Goal: Book appointment/travel/reservation

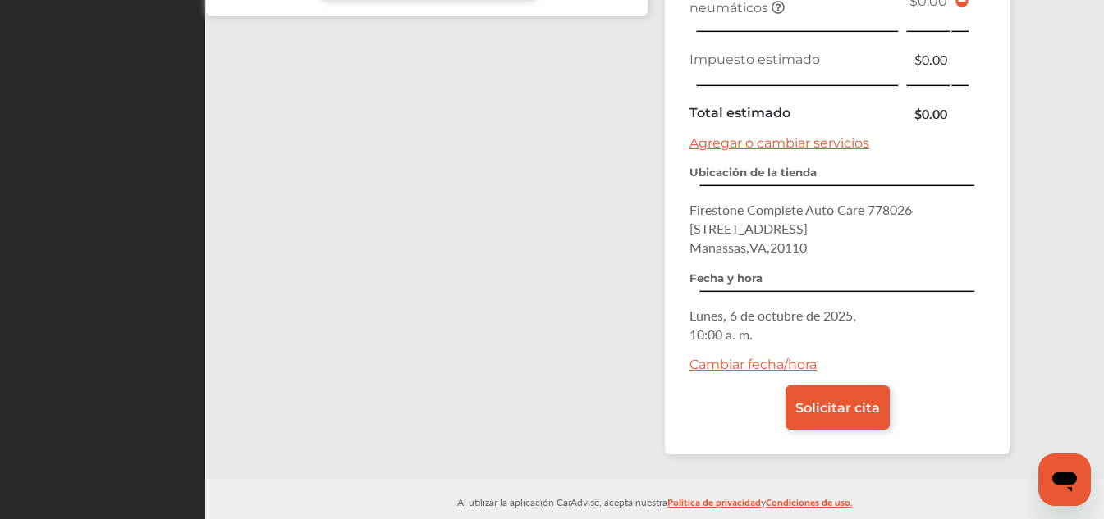
scroll to position [734, 0]
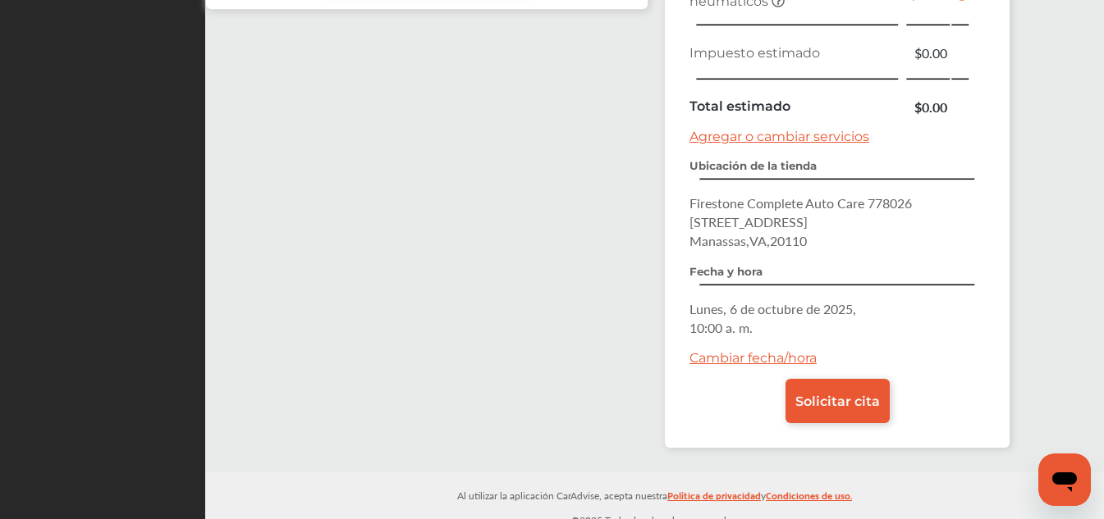
click at [788, 350] on font "Cambiar fecha/hora" at bounding box center [752, 358] width 127 height 16
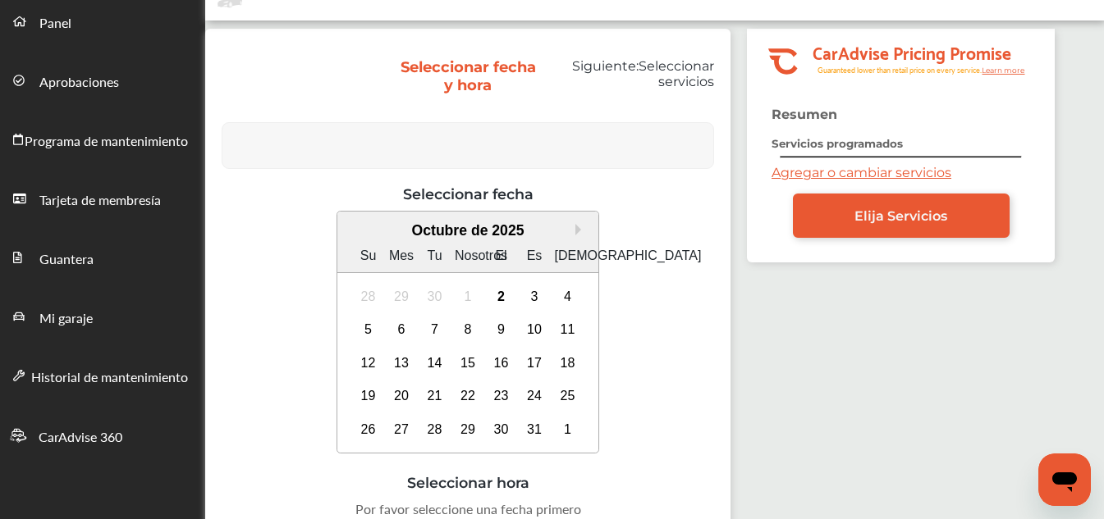
scroll to position [164, 0]
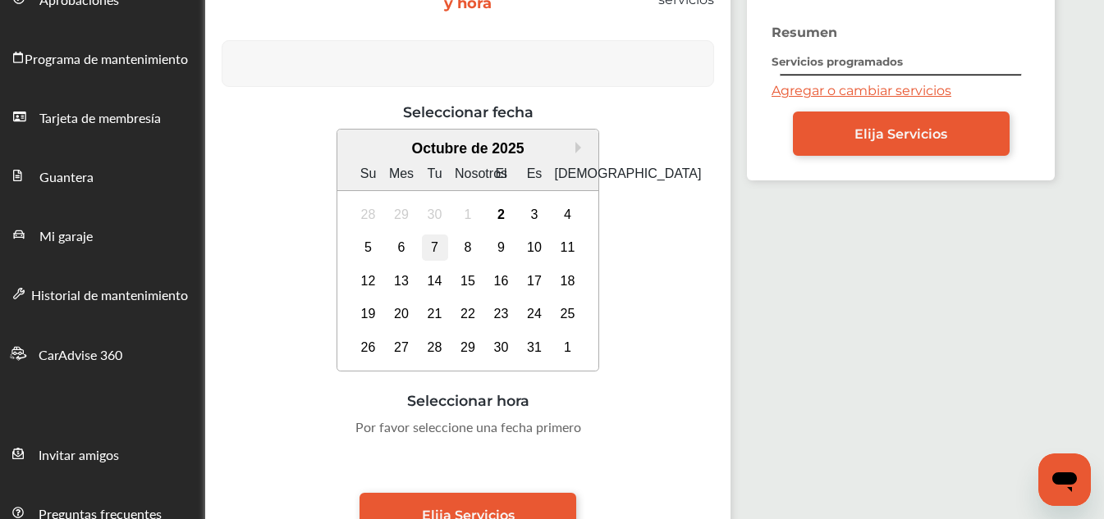
click at [429, 243] on div "7" at bounding box center [435, 248] width 26 height 26
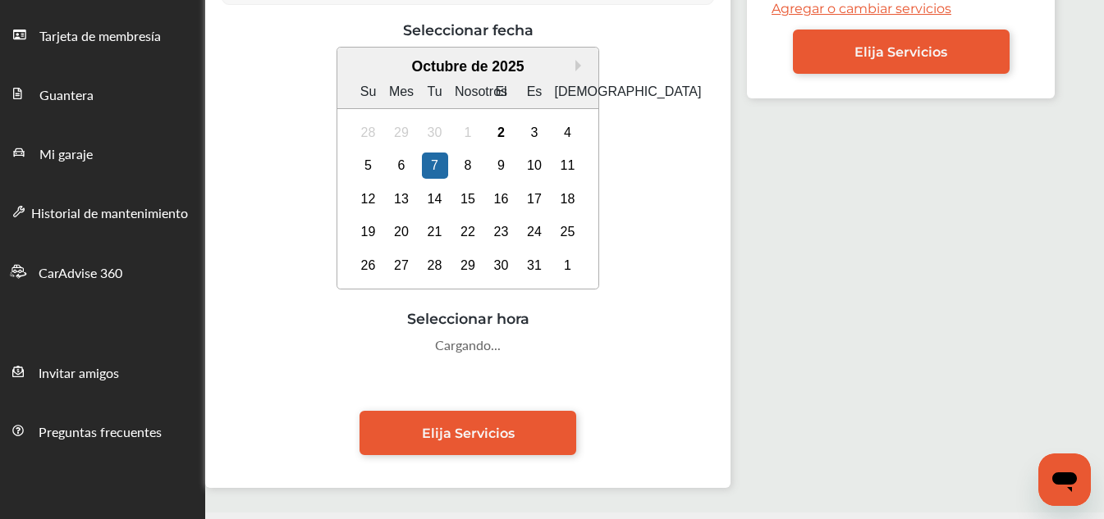
scroll to position [300, 0]
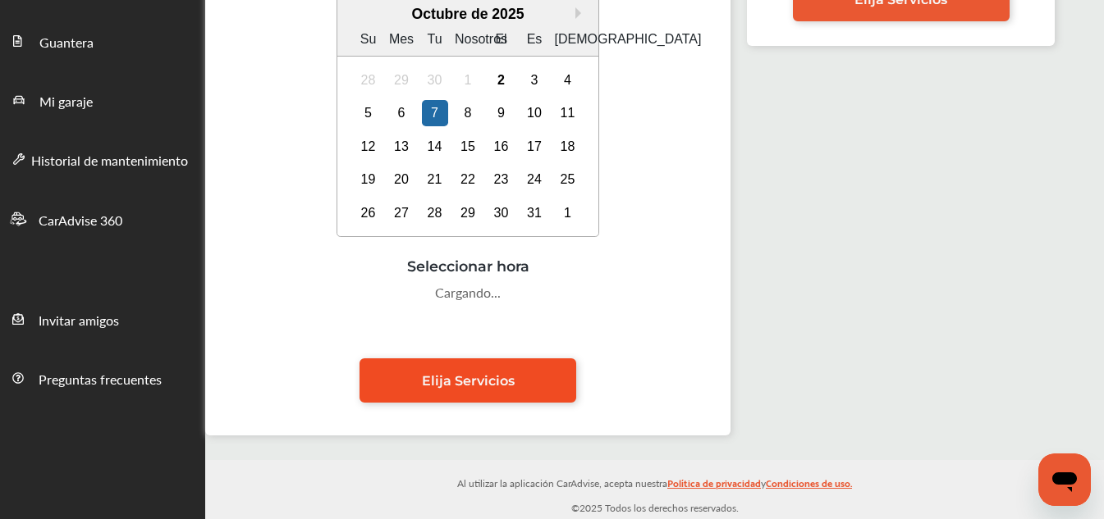
click at [504, 380] on font "Elija Servicios" at bounding box center [468, 381] width 93 height 16
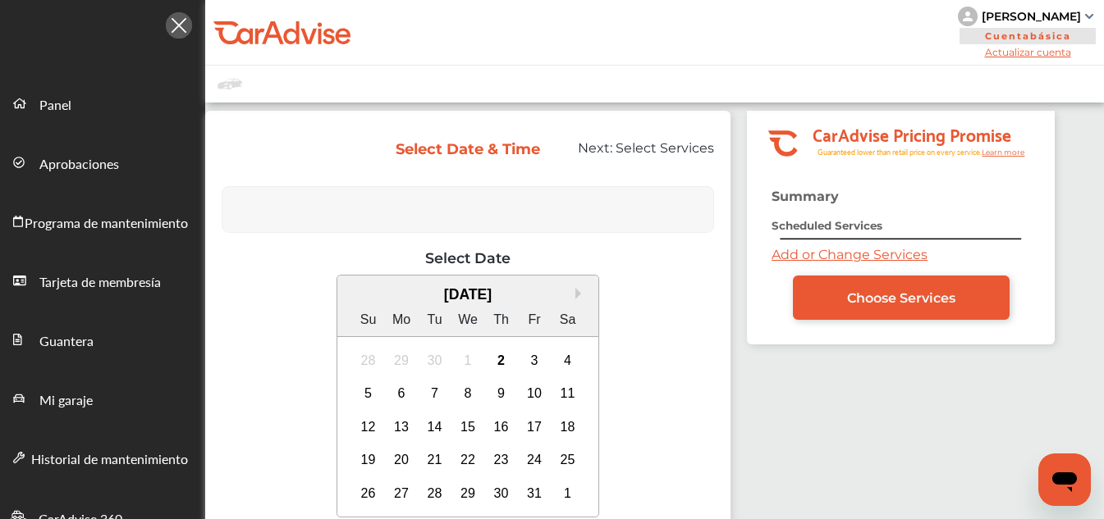
scroll to position [281, 0]
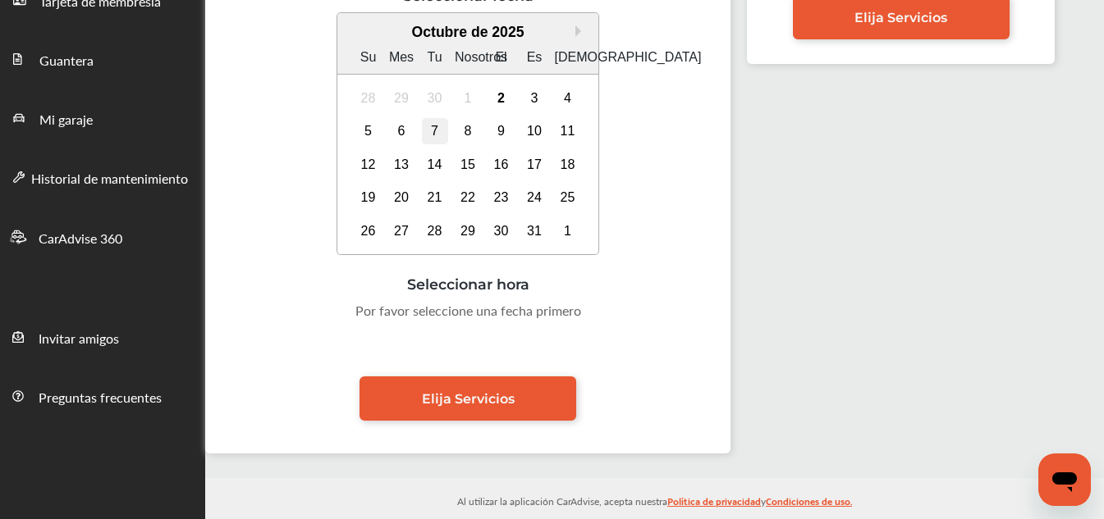
click at [430, 135] on div "7" at bounding box center [435, 131] width 26 height 26
click at [461, 130] on div "8" at bounding box center [468, 131] width 26 height 26
click at [469, 131] on font "8" at bounding box center [467, 131] width 7 height 14
click at [401, 126] on font "6" at bounding box center [401, 131] width 7 height 14
click at [469, 130] on font "8" at bounding box center [467, 131] width 7 height 14
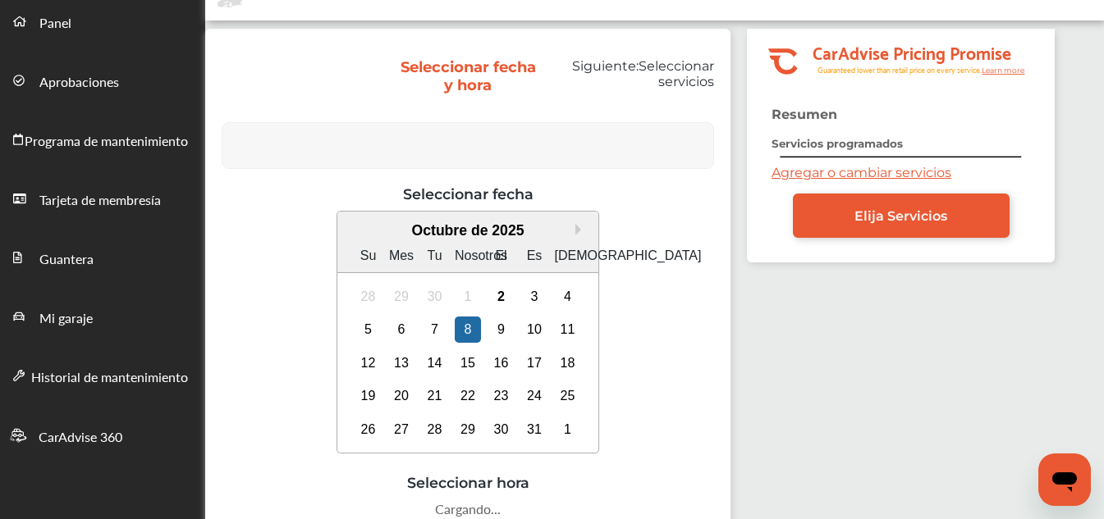
scroll to position [299, 0]
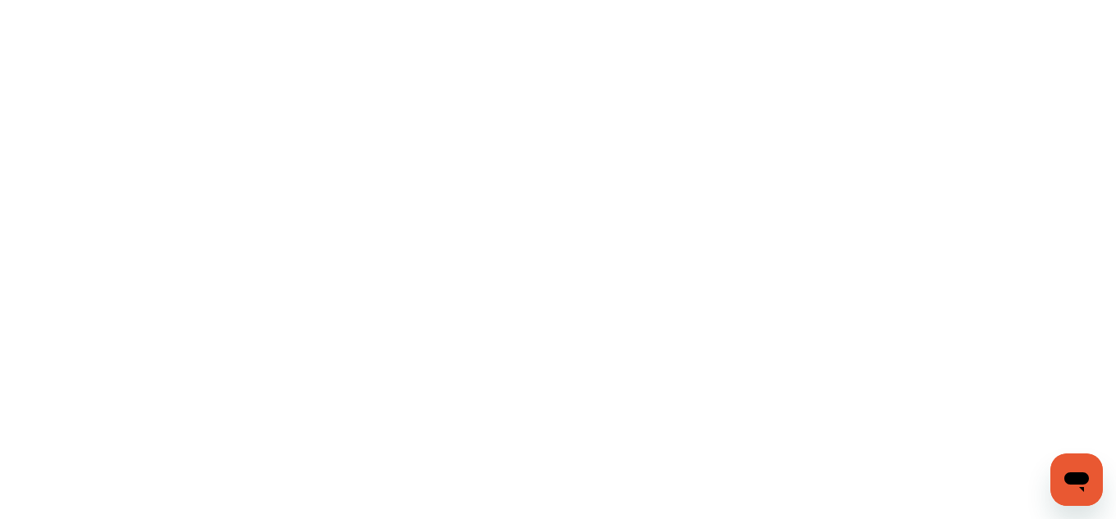
drag, startPoint x: 612, startPoint y: 37, endPoint x: 591, endPoint y: 48, distance: 23.9
